Goal: Book appointment/travel/reservation

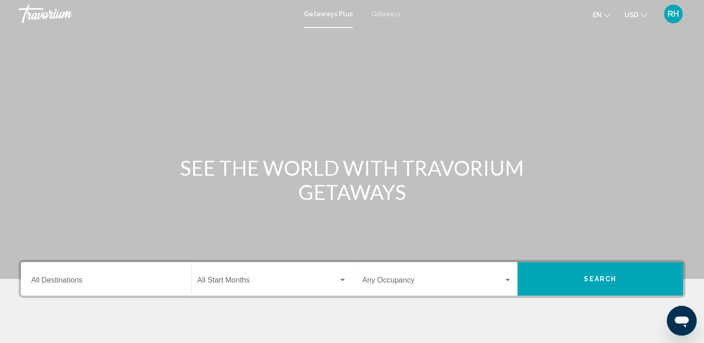
click at [376, 14] on span "Getaways" at bounding box center [385, 13] width 29 height 7
click at [93, 272] on div "Destination All Destinations" at bounding box center [106, 279] width 150 height 29
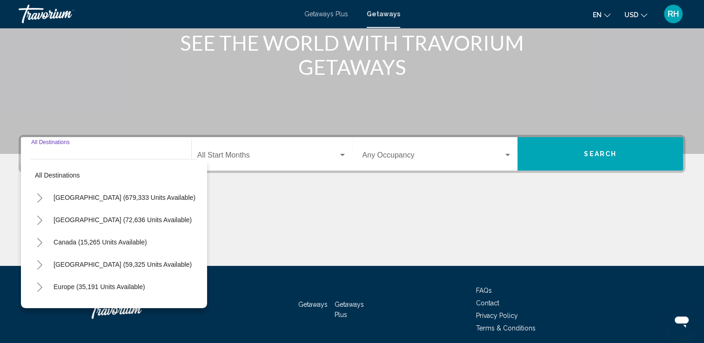
scroll to position [161, 0]
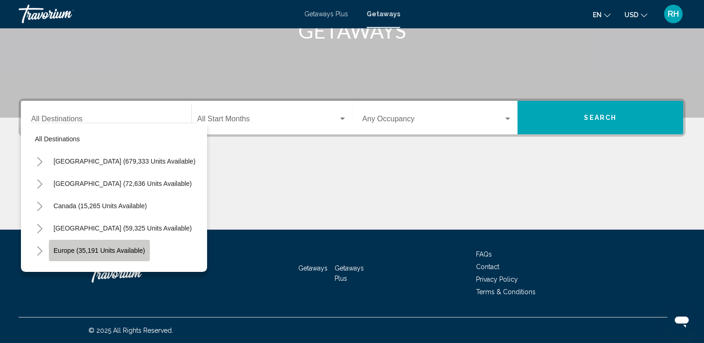
click at [122, 245] on button "Europe (35,191 units available)" at bounding box center [99, 250] width 101 height 21
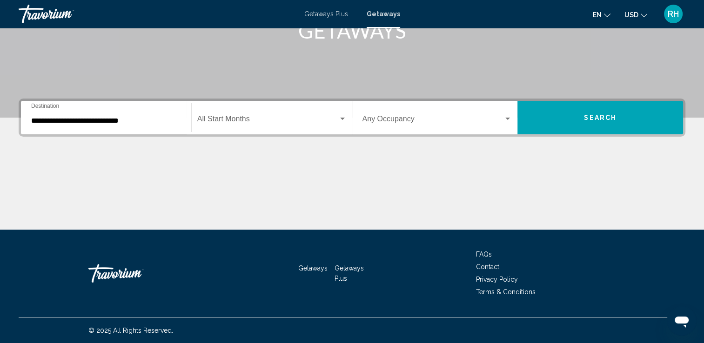
click at [253, 126] on div "Start Month All Start Months" at bounding box center [271, 117] width 149 height 29
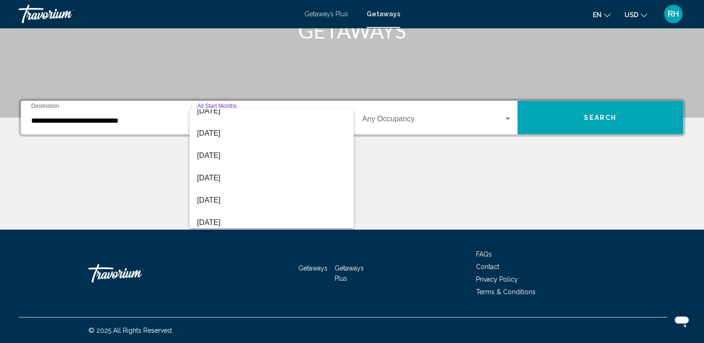
scroll to position [104, 0]
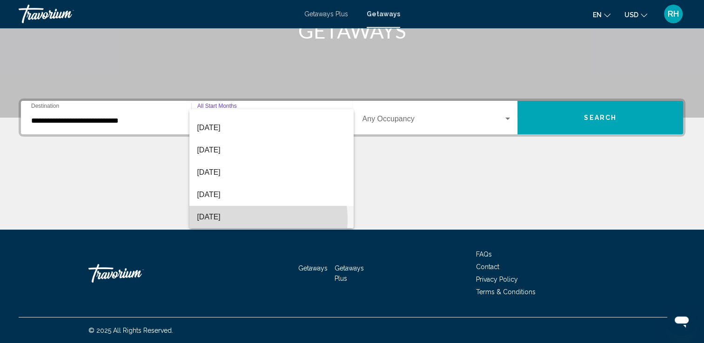
click at [246, 219] on span "[DATE]" at bounding box center [271, 217] width 149 height 22
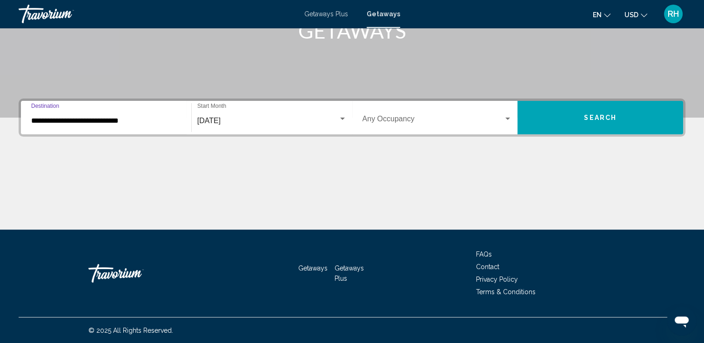
click at [123, 120] on input "**********" at bounding box center [106, 121] width 150 height 8
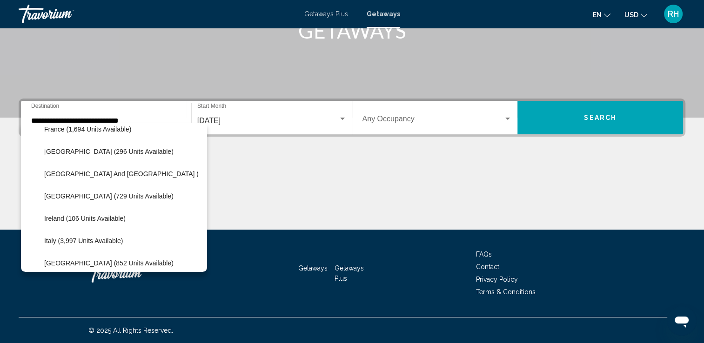
scroll to position [296, 0]
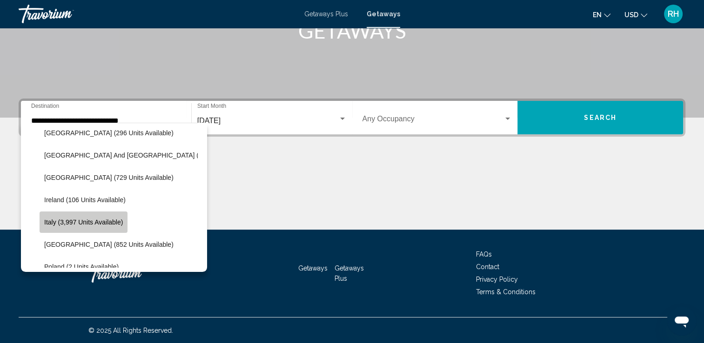
click at [118, 226] on button "Italy (3,997 units available)" at bounding box center [84, 222] width 88 height 21
type input "**********"
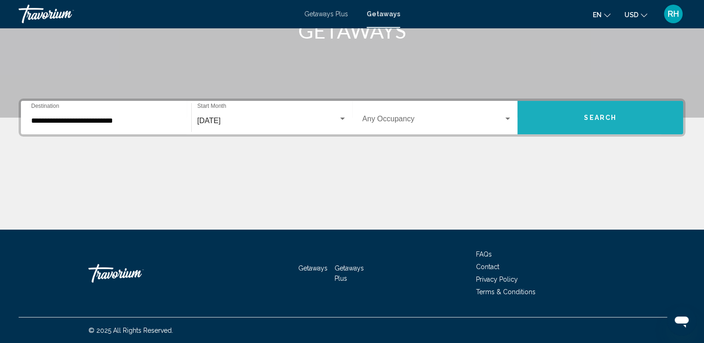
click at [554, 118] on button "Search" at bounding box center [600, 117] width 166 height 33
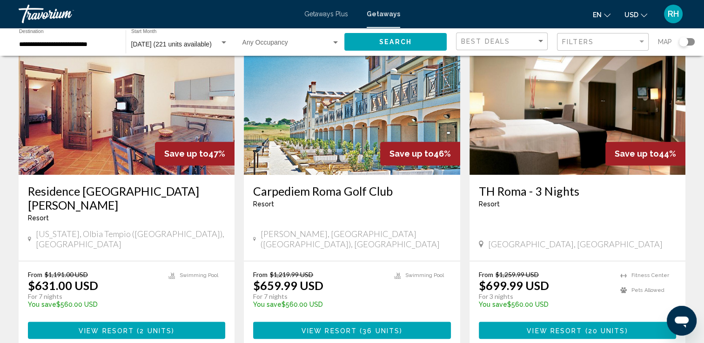
scroll to position [757, 0]
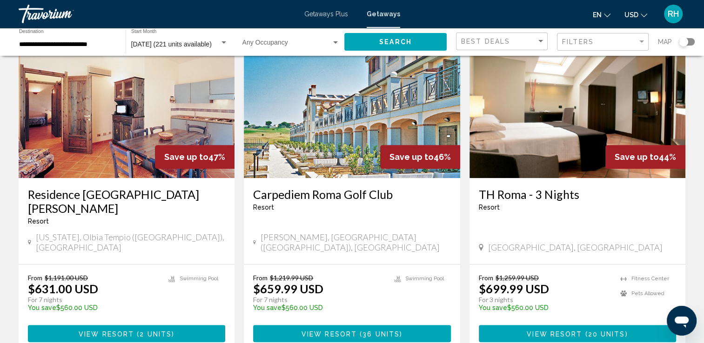
click at [512, 116] on img "Main content" at bounding box center [577, 103] width 216 height 149
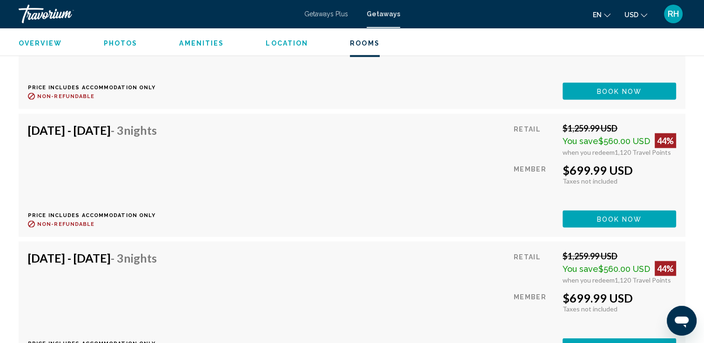
scroll to position [1832, 0]
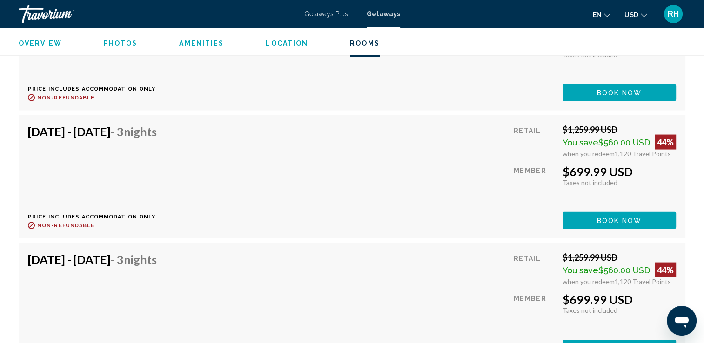
click at [79, 296] on div "[DATE] - [DATE] - 3 Nights Price includes accommodation only Refundable until :…" at bounding box center [96, 305] width 136 height 105
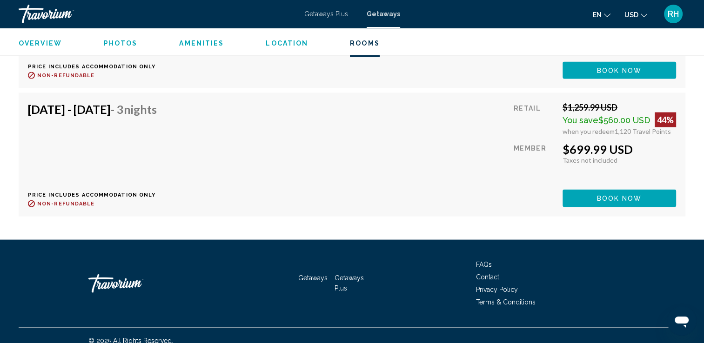
scroll to position [1991, 0]
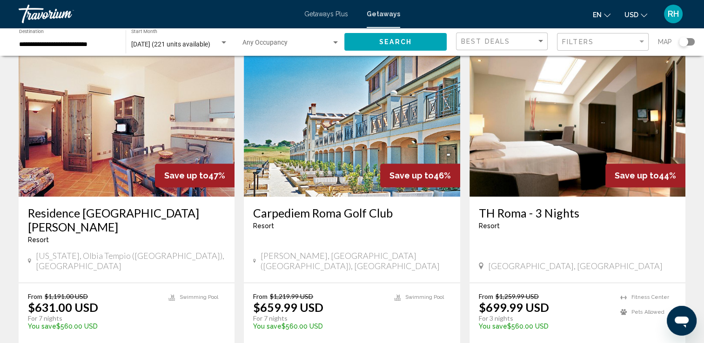
scroll to position [746, 0]
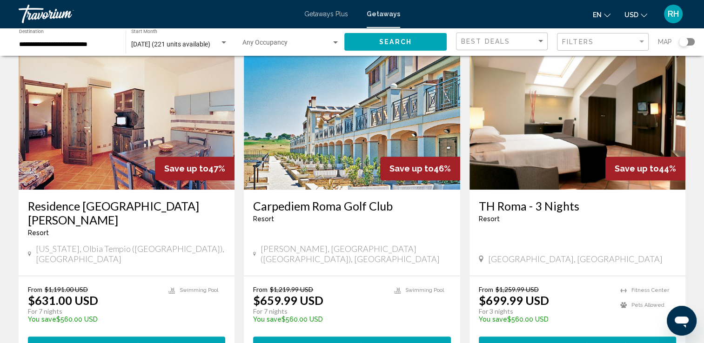
click at [290, 120] on img "Main content" at bounding box center [352, 115] width 216 height 149
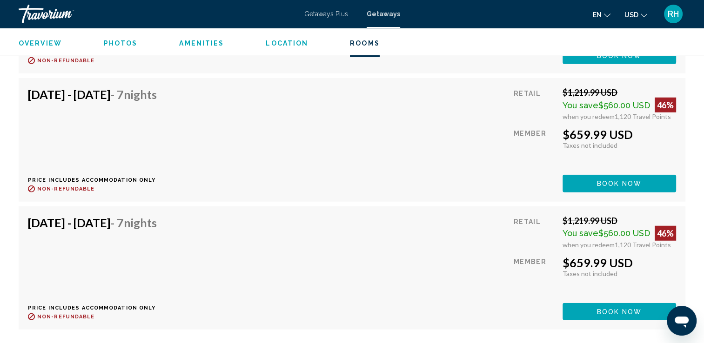
scroll to position [2394, 0]
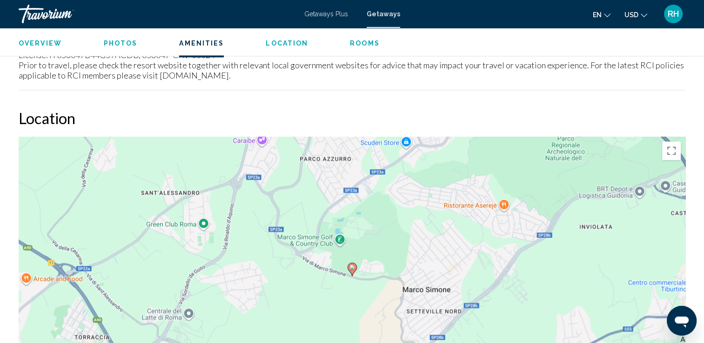
click at [23, 27] on mat-toolbar "Getaways Plus Getaways en English Español Français Italiano Português русский U…" at bounding box center [352, 14] width 704 height 28
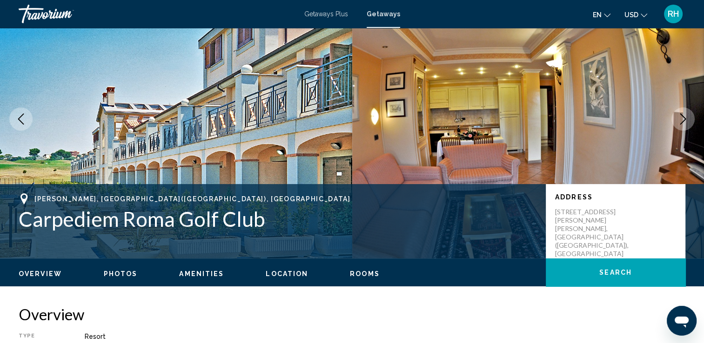
scroll to position [0, 0]
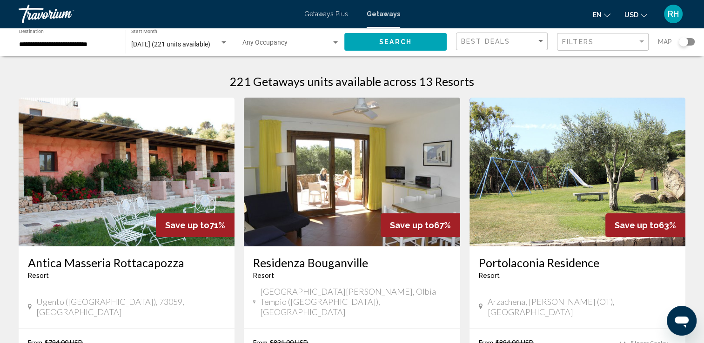
click at [686, 44] on div "Search widget" at bounding box center [683, 41] width 9 height 9
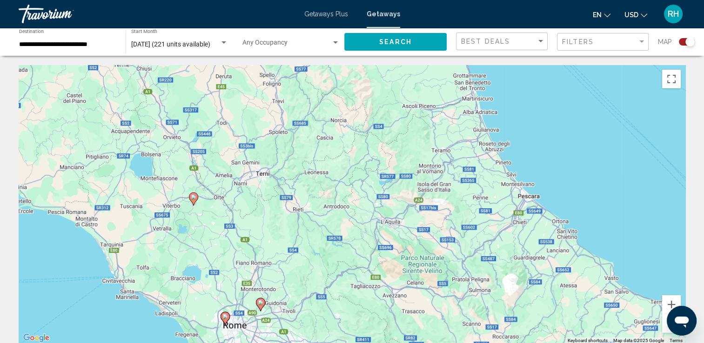
click at [197, 204] on gmp-advanced-marker "Main content" at bounding box center [193, 199] width 9 height 14
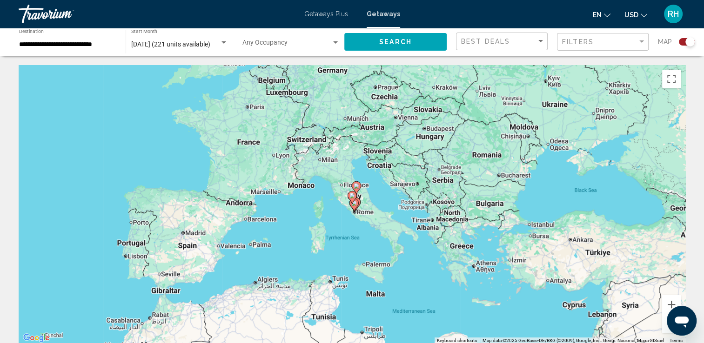
click at [352, 195] on image "Main content" at bounding box center [352, 196] width 6 height 6
type input "**********"
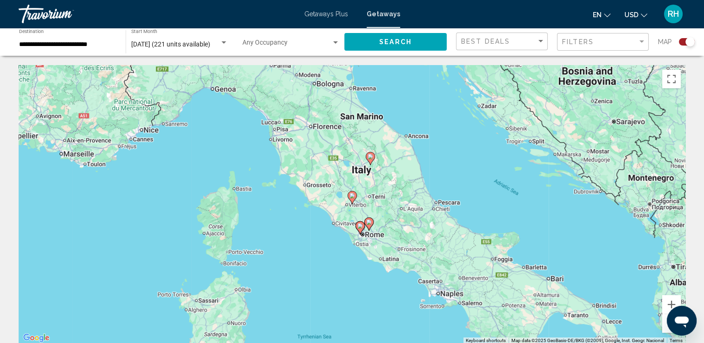
click at [352, 195] on image "Main content" at bounding box center [352, 196] width 6 height 6
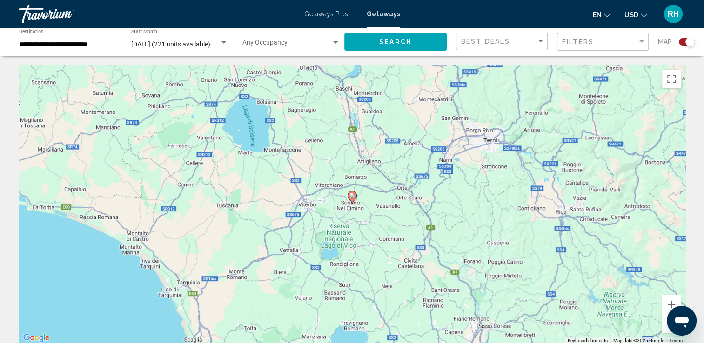
click at [352, 195] on image "Main content" at bounding box center [352, 196] width 6 height 6
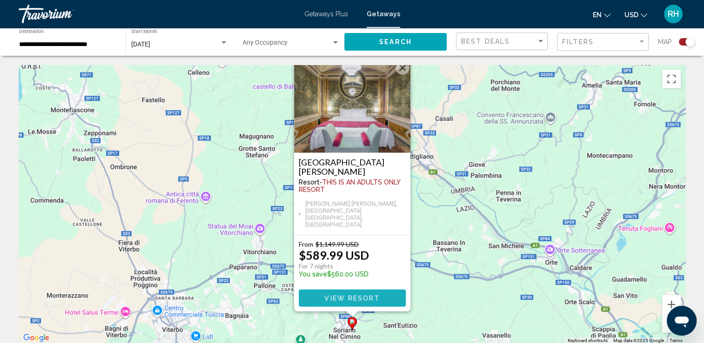
click at [345, 299] on span "View Resort" at bounding box center [351, 298] width 55 height 7
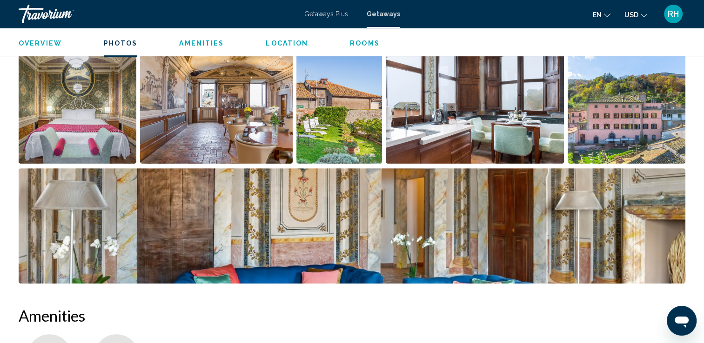
scroll to position [452, 0]
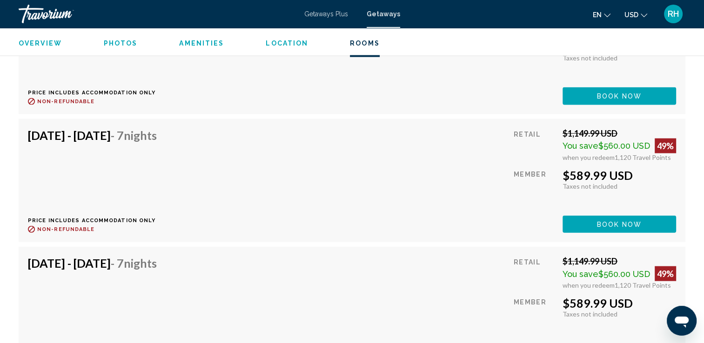
click at [35, 287] on div "[DATE] - [DATE] - 7 Nights Price includes accommodation only Refundable until :…" at bounding box center [96, 308] width 136 height 105
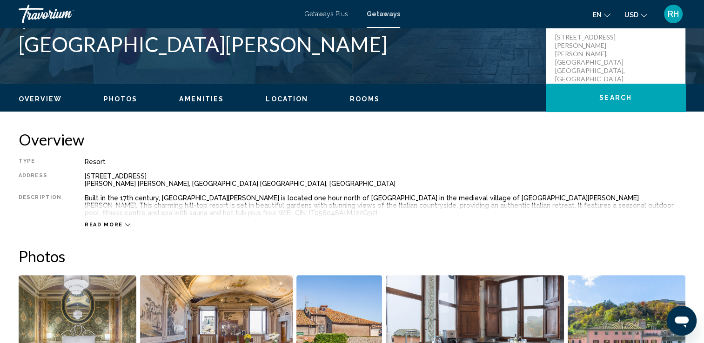
scroll to position [222, 0]
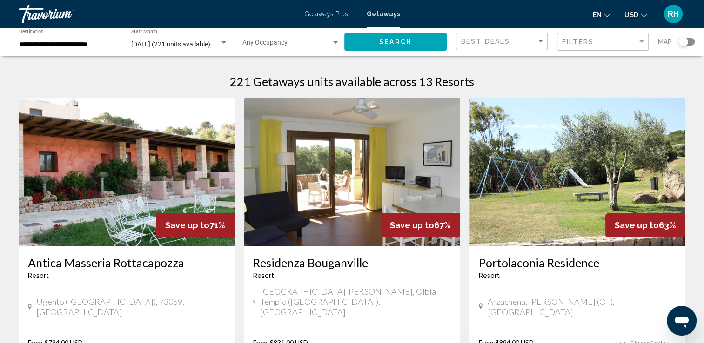
click at [687, 47] on div "Map" at bounding box center [676, 42] width 37 height 19
click at [687, 42] on div "Search widget" at bounding box center [683, 41] width 9 height 9
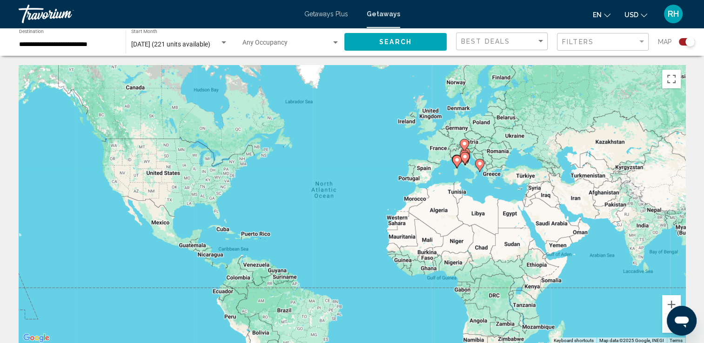
click at [469, 160] on gmp-advanced-marker "Main content" at bounding box center [464, 159] width 9 height 14
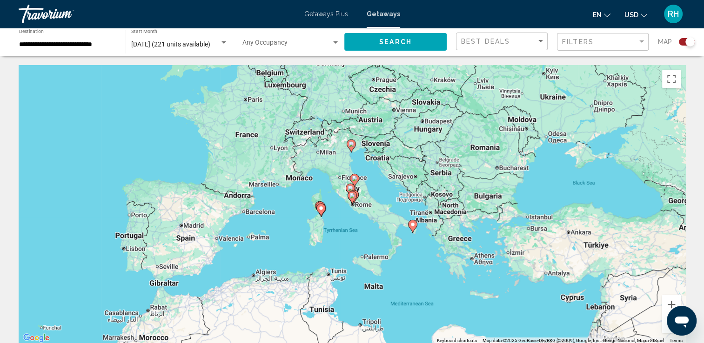
click at [354, 196] on image "Main content" at bounding box center [352, 196] width 6 height 6
type input "**********"
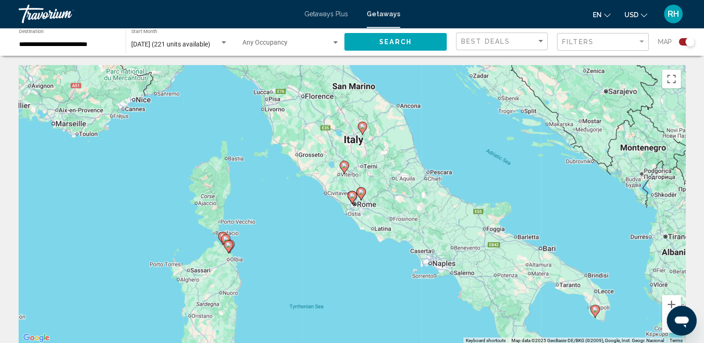
click at [363, 126] on image "Main content" at bounding box center [363, 127] width 6 height 6
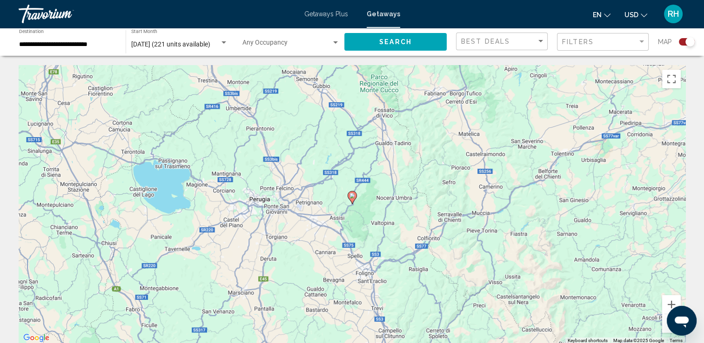
click at [353, 197] on image "Main content" at bounding box center [352, 196] width 6 height 6
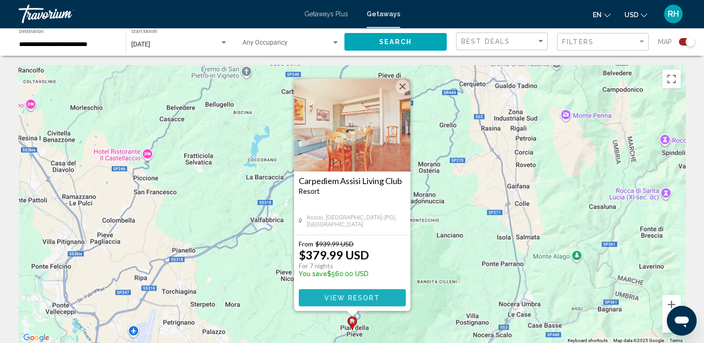
click at [350, 295] on span "View Resort" at bounding box center [351, 297] width 55 height 7
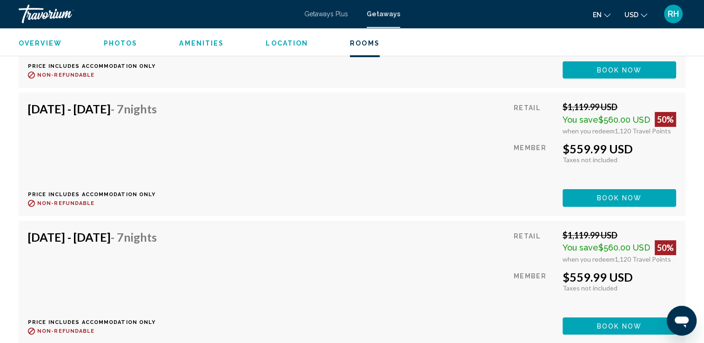
scroll to position [3226, 0]
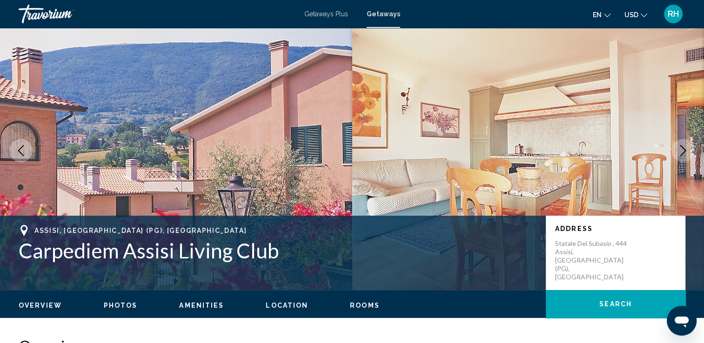
scroll to position [0, 0]
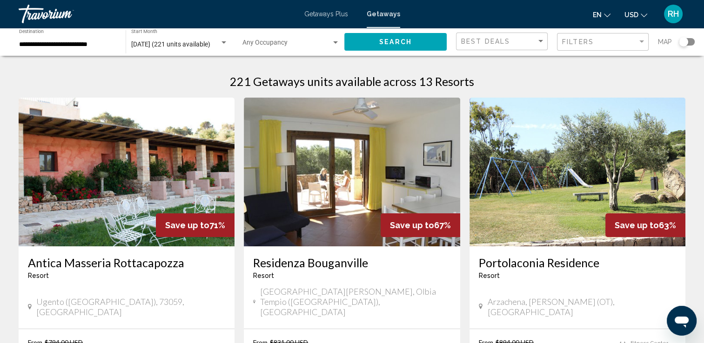
click at [688, 39] on div "Search widget" at bounding box center [687, 41] width 16 height 7
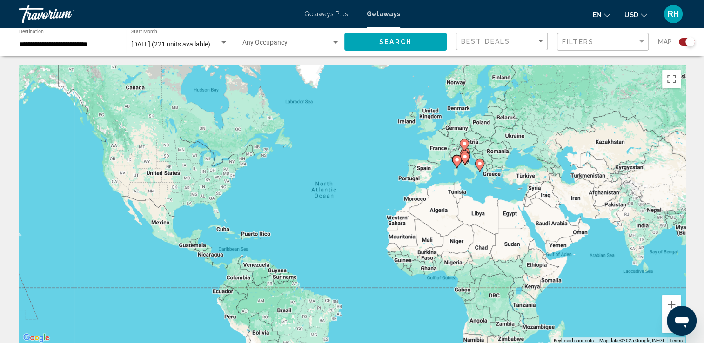
click at [464, 158] on image "Main content" at bounding box center [465, 157] width 6 height 6
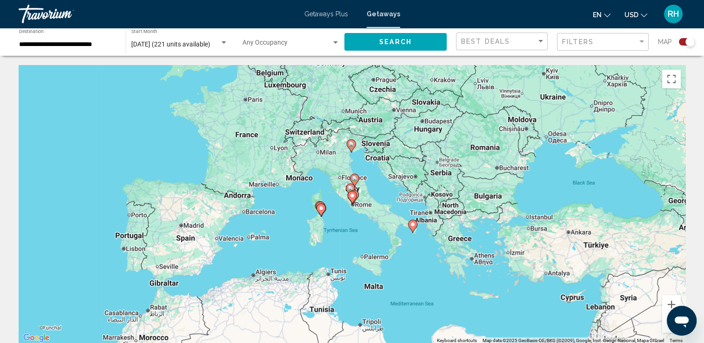
click at [354, 200] on icon "Main content" at bounding box center [351, 197] width 9 height 13
type input "**********"
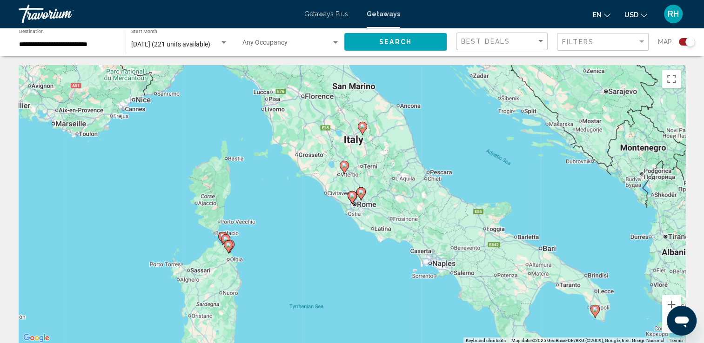
click at [353, 200] on icon "Main content" at bounding box center [351, 198] width 8 height 12
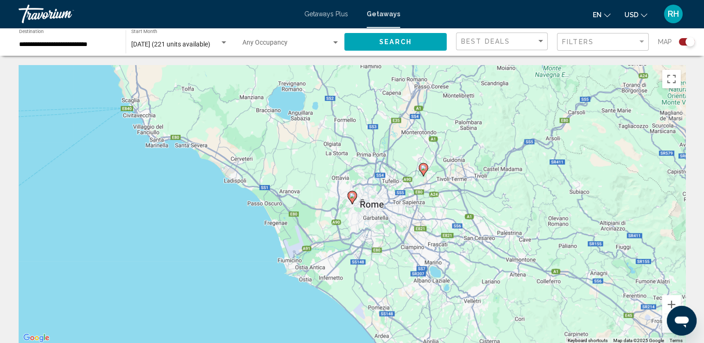
click at [352, 200] on icon "Main content" at bounding box center [351, 198] width 8 height 12
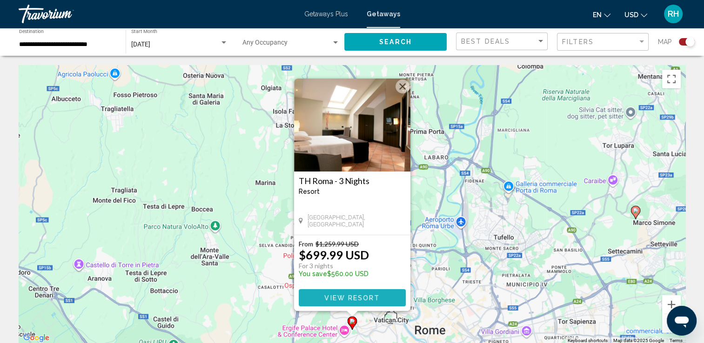
click at [329, 299] on span "View Resort" at bounding box center [351, 297] width 55 height 7
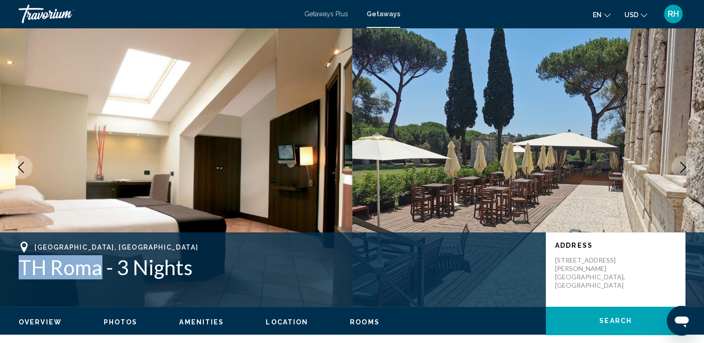
drag, startPoint x: 101, startPoint y: 268, endPoint x: 21, endPoint y: 269, distance: 80.5
click at [21, 269] on h1 "TH Roma - 3 Nights" at bounding box center [278, 267] width 518 height 24
copy h1 "TH [GEOGRAPHIC_DATA]"
